Goal: Find specific page/section

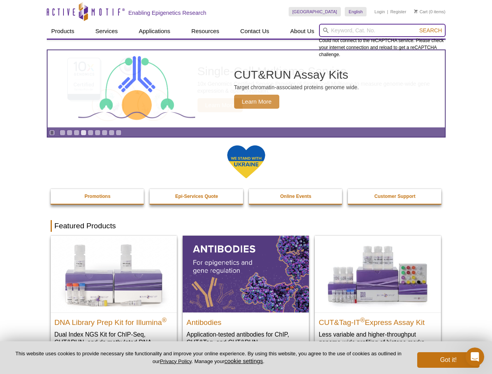
click at [382, 30] on input "search" at bounding box center [382, 30] width 127 height 13
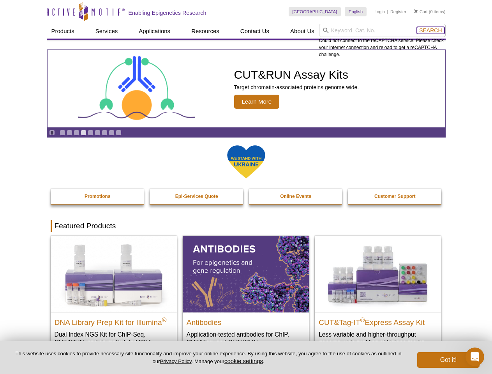
click at [430, 30] on span "Search" at bounding box center [430, 30] width 23 height 6
click at [52, 132] on icon "Pause" at bounding box center [51, 132] width 5 height 5
click at [62, 132] on link "Go to slide 1" at bounding box center [63, 133] width 6 height 6
click at [69, 132] on link "Go to slide 2" at bounding box center [70, 133] width 6 height 6
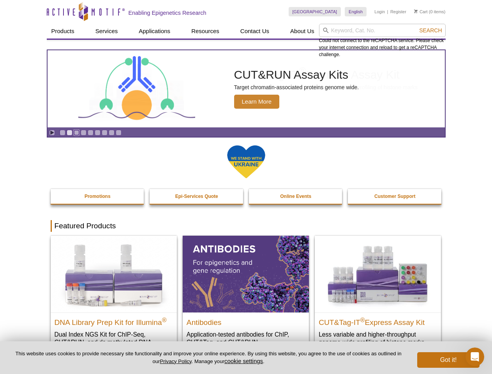
click at [76, 132] on link "Go to slide 3" at bounding box center [77, 133] width 6 height 6
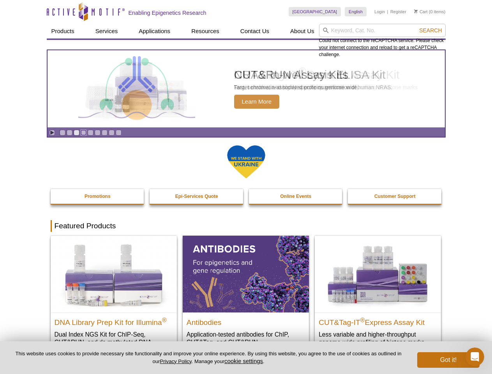
click at [83, 132] on link "Go to slide 4" at bounding box center [84, 133] width 6 height 6
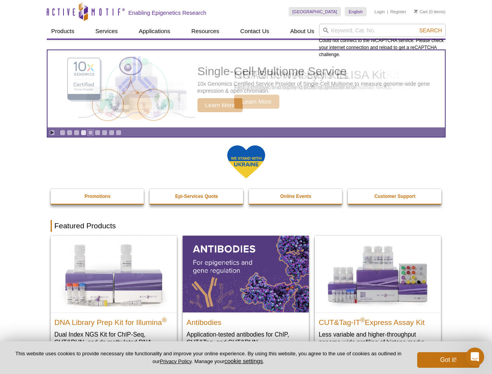
click at [90, 132] on link "Go to slide 5" at bounding box center [91, 133] width 6 height 6
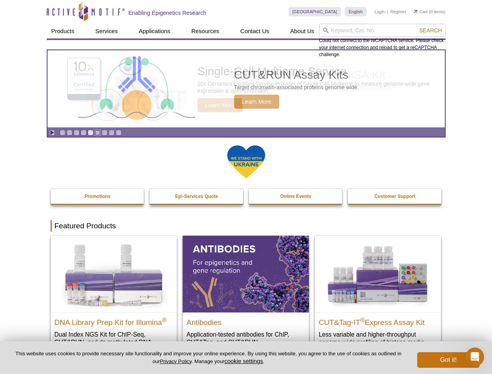
click at [97, 132] on link "Go to slide 6" at bounding box center [98, 133] width 6 height 6
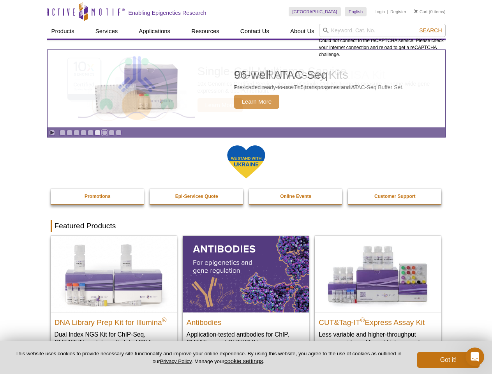
click at [104, 132] on link "Go to slide 7" at bounding box center [105, 133] width 6 height 6
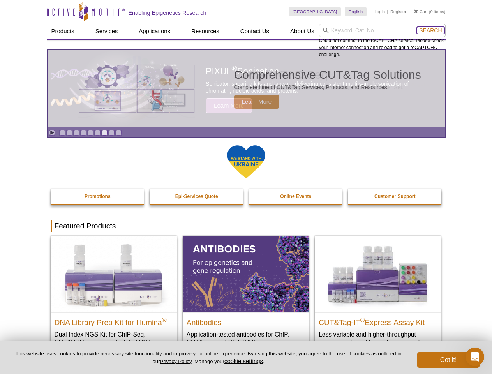
click at [430, 30] on span "Search" at bounding box center [430, 30] width 23 height 6
